Goal: Task Accomplishment & Management: Manage account settings

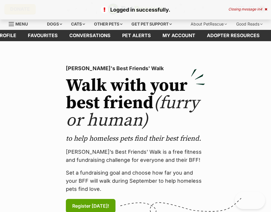
click at [258, 8] on div "Closing message in 4" at bounding box center [247, 9] width 39 height 4
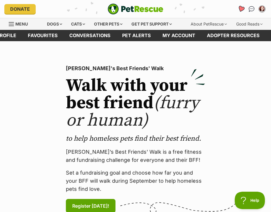
click at [241, 9] on icon "Favourites" at bounding box center [241, 9] width 7 height 7
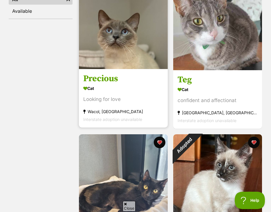
scroll to position [174, 0]
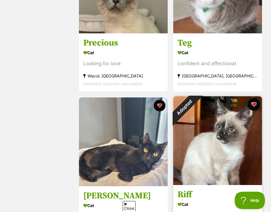
click at [255, 103] on button "favourite" at bounding box center [253, 104] width 13 height 13
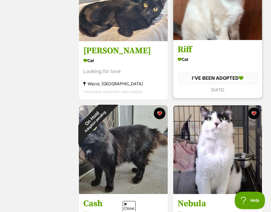
scroll to position [348, 0]
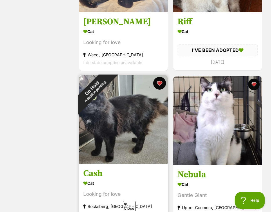
click at [160, 84] on button "favourite" at bounding box center [159, 83] width 13 height 13
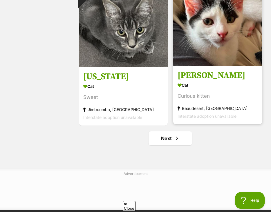
scroll to position [1538, 0]
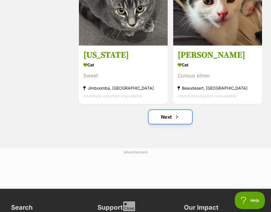
click at [174, 113] on link "Next" at bounding box center [171, 117] width 44 height 14
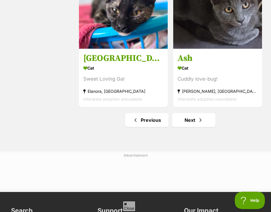
scroll to position [1596, 0]
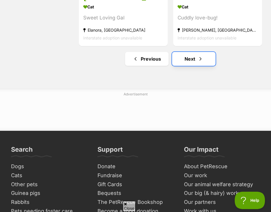
click at [185, 59] on link "Next" at bounding box center [194, 59] width 44 height 14
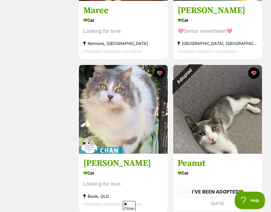
scroll to position [1450, 0]
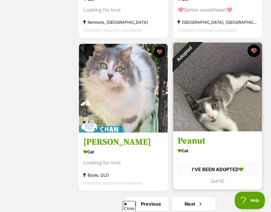
click at [253, 50] on button "favourite" at bounding box center [253, 50] width 13 height 13
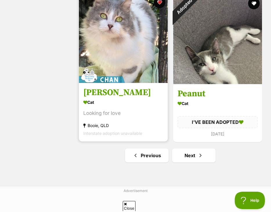
scroll to position [1479, 0]
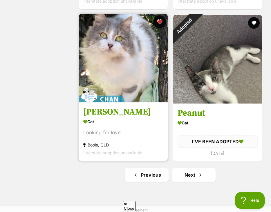
click at [157, 23] on button "favourite" at bounding box center [159, 21] width 13 height 13
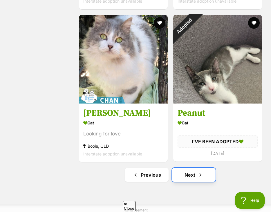
click at [195, 175] on link "Next" at bounding box center [194, 175] width 44 height 14
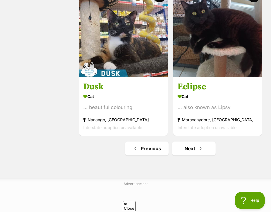
scroll to position [1596, 0]
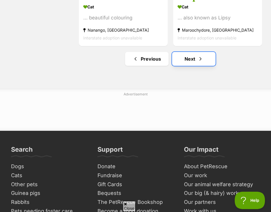
click at [188, 56] on link "Next" at bounding box center [194, 59] width 44 height 14
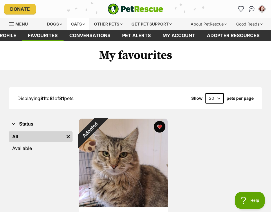
click at [70, 24] on div "Cats" at bounding box center [78, 24] width 22 height 12
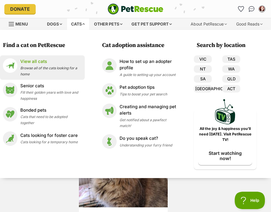
click at [34, 63] on p "View all cats" at bounding box center [51, 61] width 62 height 7
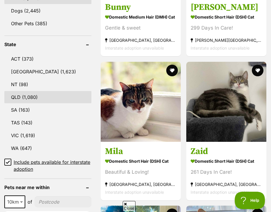
scroll to position [377, 0]
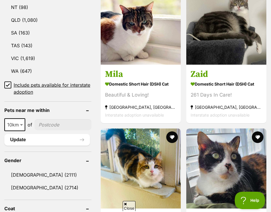
click at [21, 126] on b at bounding box center [21, 125] width 3 height 2
select select "100"
click at [39, 130] on input"] "postcode" at bounding box center [64, 124] width 54 height 11
type input"] "4306"
click at [36, 146] on button "Update" at bounding box center [47, 140] width 86 height 12
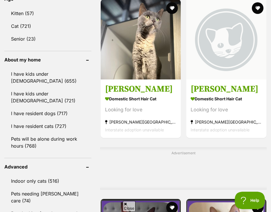
scroll to position [493, 0]
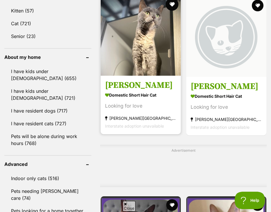
click at [166, 11] on button "favourite" at bounding box center [172, 4] width 13 height 13
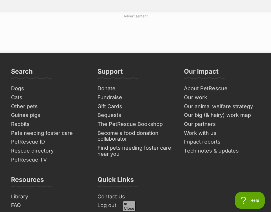
scroll to position [1857, 0]
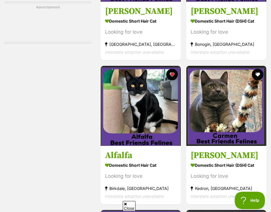
scroll to position [1305, 0]
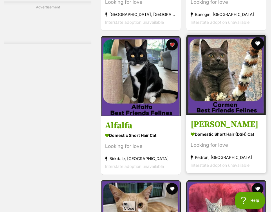
click at [256, 50] on button "favourite" at bounding box center [257, 43] width 13 height 13
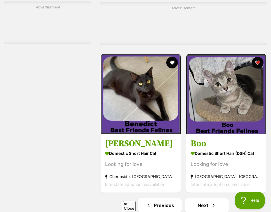
scroll to position [1683, 0]
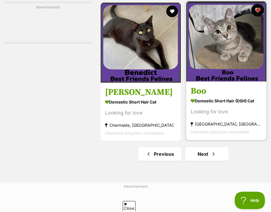
click at [259, 17] on button "favourite" at bounding box center [257, 10] width 13 height 13
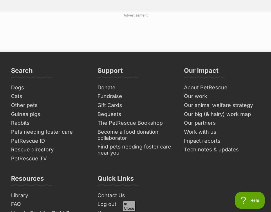
scroll to position [1857, 0]
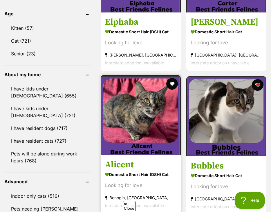
scroll to position [493, 0]
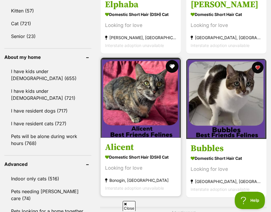
click at [166, 73] on button "favourite" at bounding box center [172, 66] width 13 height 13
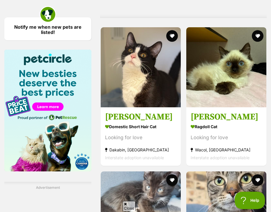
scroll to position [754, 0]
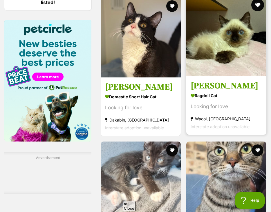
click at [258, 11] on button "favourite" at bounding box center [257, 5] width 13 height 13
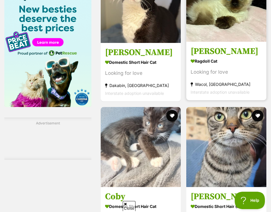
scroll to position [870, 0]
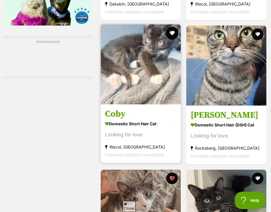
click at [166, 39] on button "favourite" at bounding box center [172, 33] width 13 height 13
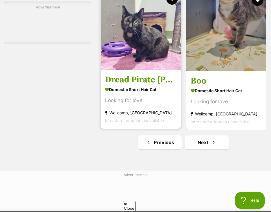
scroll to position [1799, 0]
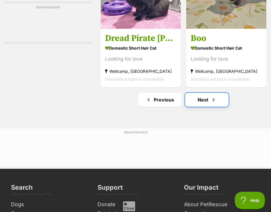
click at [192, 107] on link "Next" at bounding box center [207, 100] width 44 height 14
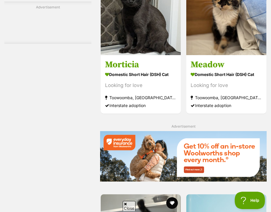
scroll to position [1015, 0]
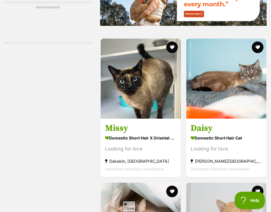
scroll to position [1160, 0]
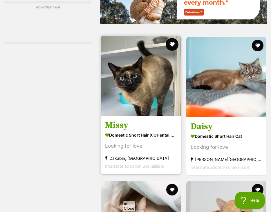
click at [166, 51] on button "favourite" at bounding box center [172, 44] width 13 height 13
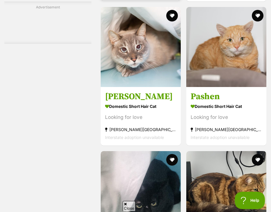
scroll to position [1509, 0]
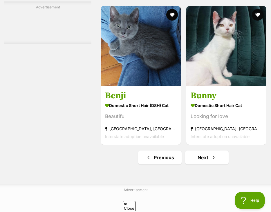
scroll to position [1683, 0]
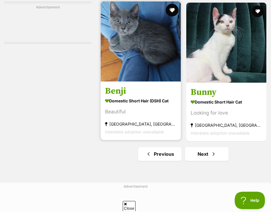
click at [166, 17] on button "favourite" at bounding box center [172, 10] width 13 height 13
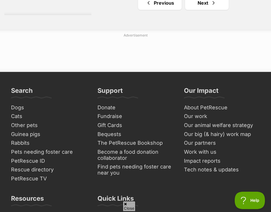
scroll to position [1857, 0]
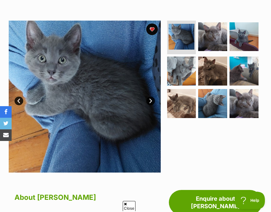
scroll to position [87, 0]
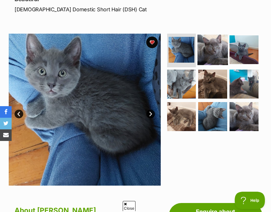
click at [203, 56] on img at bounding box center [213, 50] width 30 height 30
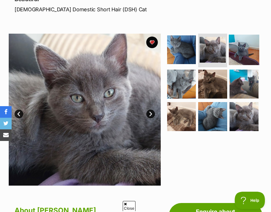
click at [241, 50] on img at bounding box center [244, 50] width 30 height 30
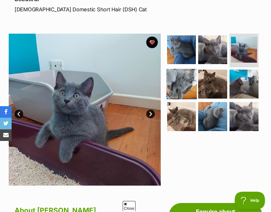
click at [186, 79] on img at bounding box center [181, 84] width 30 height 30
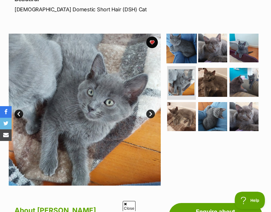
click at [189, 52] on img at bounding box center [181, 48] width 30 height 30
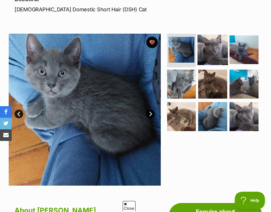
click at [206, 52] on img at bounding box center [213, 50] width 30 height 30
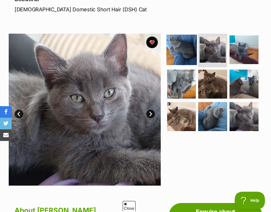
click at [185, 51] on img at bounding box center [181, 50] width 30 height 30
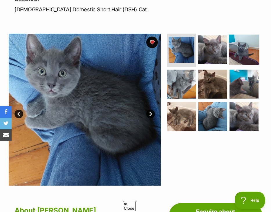
click at [231, 52] on img at bounding box center [244, 50] width 30 height 30
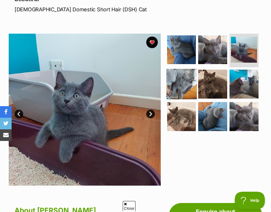
click at [185, 82] on img at bounding box center [181, 84] width 30 height 30
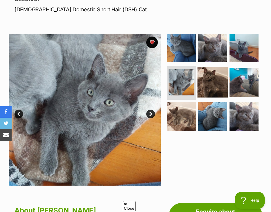
click at [208, 83] on img at bounding box center [213, 82] width 30 height 30
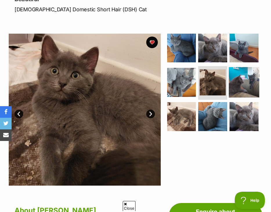
click at [234, 84] on img at bounding box center [244, 82] width 30 height 30
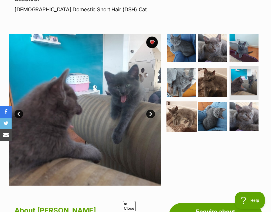
click at [187, 111] on img at bounding box center [181, 117] width 30 height 30
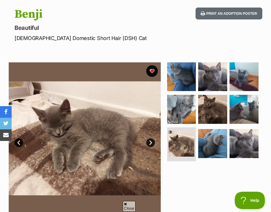
scroll to position [0, 0]
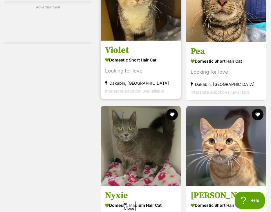
scroll to position [1247, 0]
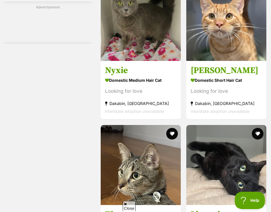
scroll to position [1363, 0]
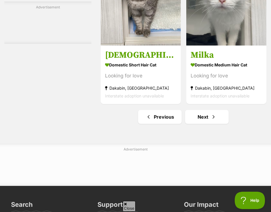
scroll to position [1857, 0]
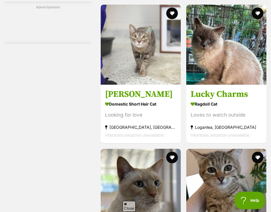
scroll to position [1276, 0]
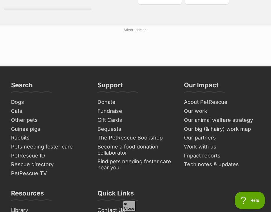
scroll to position [1944, 0]
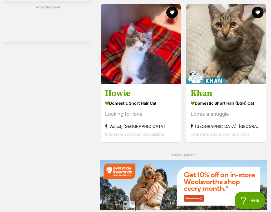
scroll to position [986, 0]
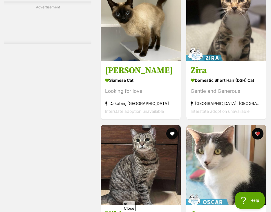
scroll to position [1218, 0]
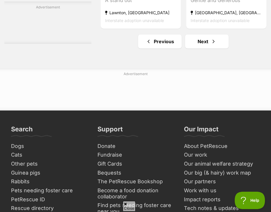
scroll to position [1799, 0]
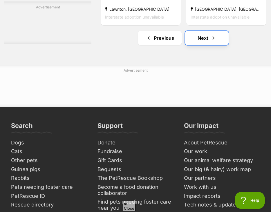
click at [188, 45] on link "Next" at bounding box center [207, 38] width 44 height 14
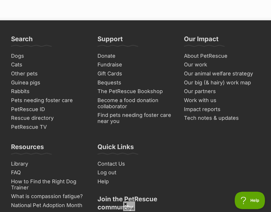
scroll to position [1886, 0]
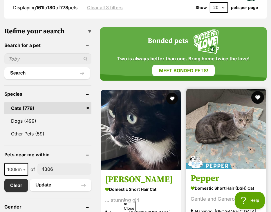
click at [258, 97] on button "favourite" at bounding box center [257, 97] width 13 height 13
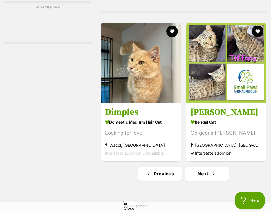
scroll to position [1857, 0]
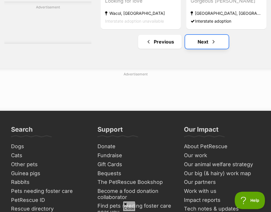
click at [211, 45] on span "Next page" at bounding box center [214, 41] width 6 height 7
